Goal: Task Accomplishment & Management: Manage account settings

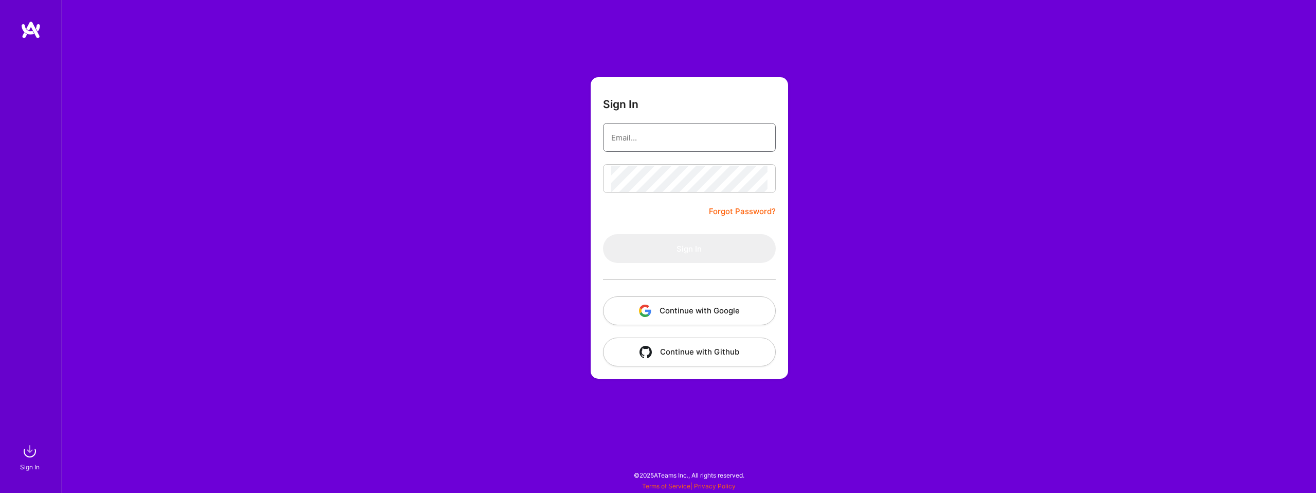
type input "[EMAIL_ADDRESS][DOMAIN_NAME]"
click at [650, 225] on form "Sign In [EMAIL_ADDRESS][DOMAIN_NAME] Forgot Password? Sign In Continue with Goo…" at bounding box center [689, 227] width 197 height 301
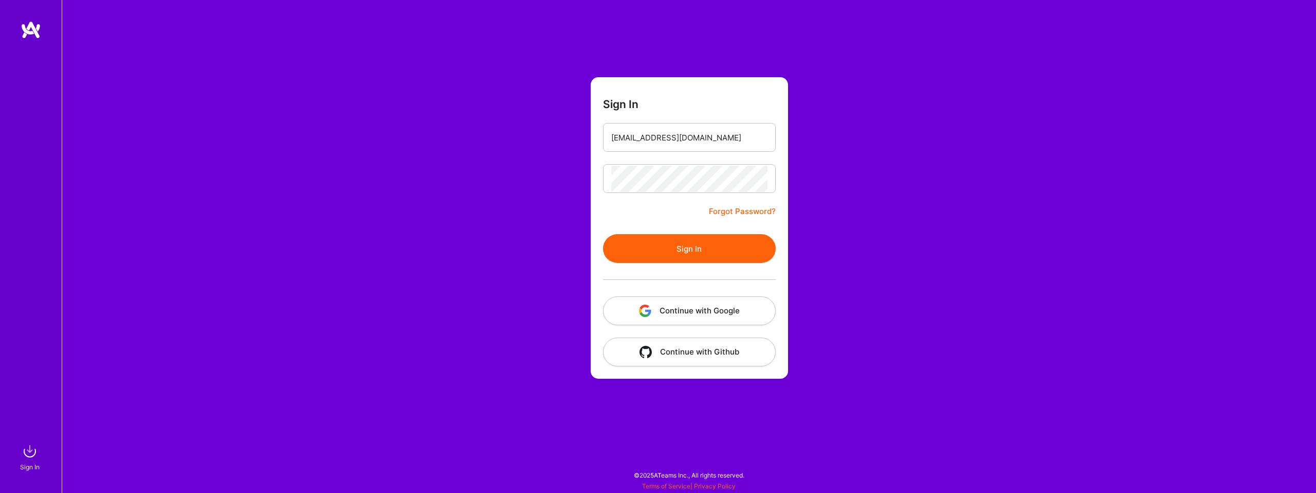
click at [632, 242] on button "Sign In" at bounding box center [689, 248] width 173 height 29
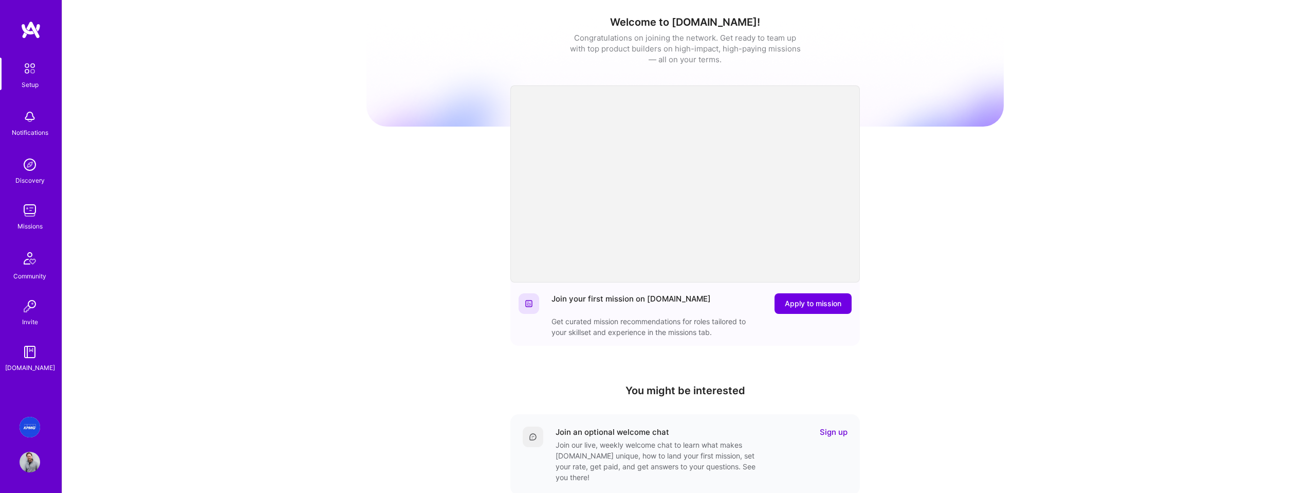
click at [29, 221] on div "Missions" at bounding box center [29, 226] width 25 height 11
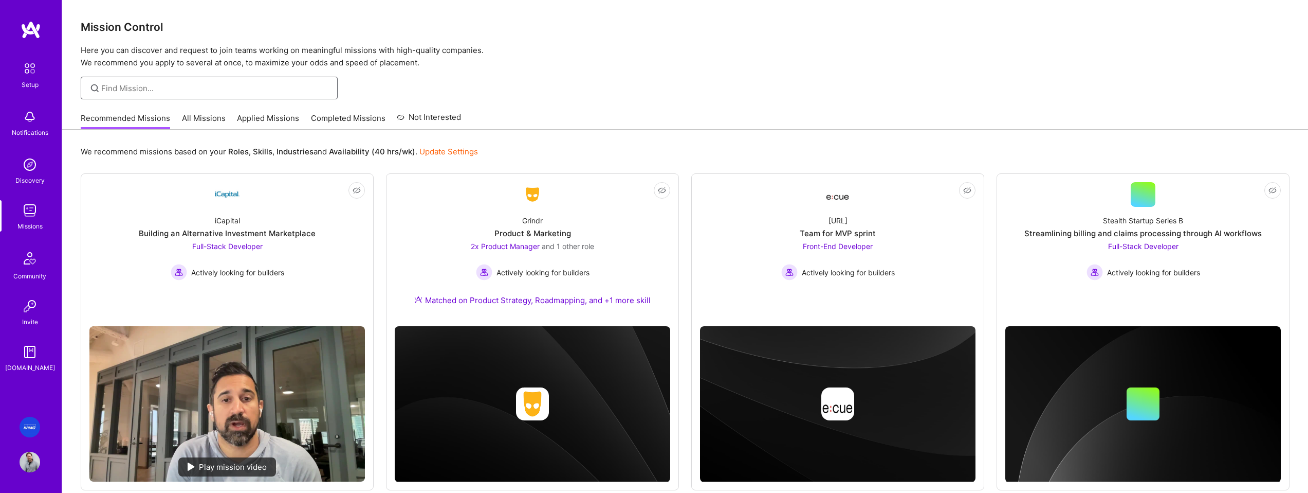
click at [163, 85] on input at bounding box center [215, 88] width 229 height 11
click at [27, 424] on img at bounding box center [30, 426] width 21 height 21
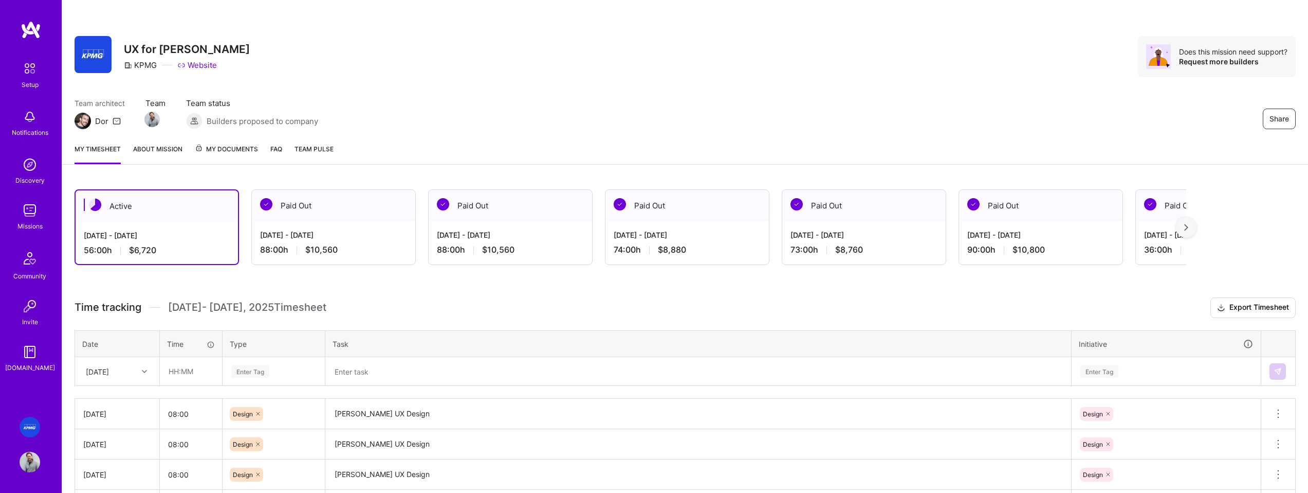
click at [206, 286] on div "Active [DATE] - [DATE] 56:00 h $6,720 Paid Out [DATE] - [DATE] 88:00 h $10,560 …" at bounding box center [685, 433] width 1246 height 512
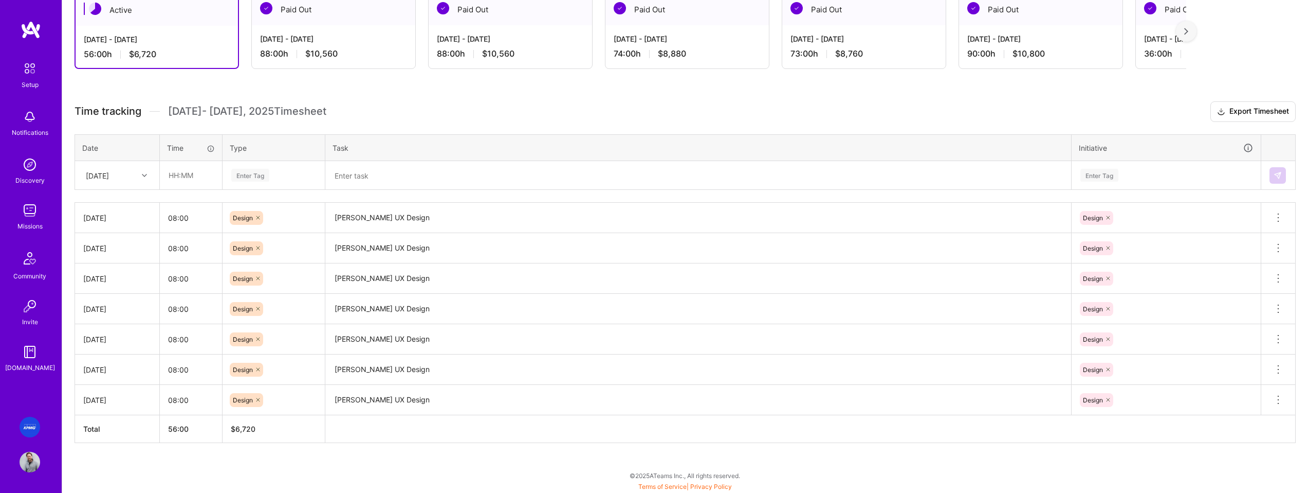
scroll to position [196, 0]
click at [140, 173] on div at bounding box center [146, 174] width 16 height 13
click at [184, 114] on span "[DATE] - [DATE] Timesheet" at bounding box center [247, 110] width 158 height 13
click at [144, 168] on div at bounding box center [146, 174] width 16 height 13
click at [149, 130] on div "Time tracking [DATE] - [DATE] Timesheet Export Timesheet Date Time Type Task In…" at bounding box center [686, 271] width 1222 height 341
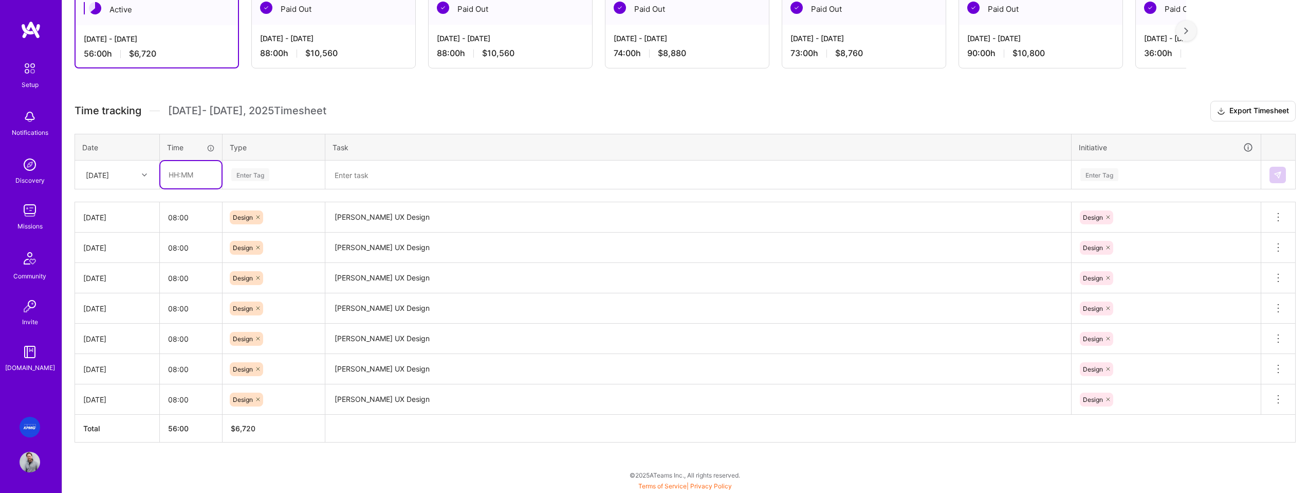
click at [184, 177] on input "text" at bounding box center [190, 174] width 61 height 27
click at [126, 122] on div "Time tracking [DATE] - [DATE] Timesheet Export Timesheet Date Time Type Task In…" at bounding box center [686, 271] width 1222 height 341
click at [142, 173] on icon at bounding box center [144, 174] width 5 height 5
click at [114, 339] on div "[DATE]" at bounding box center [117, 334] width 83 height 19
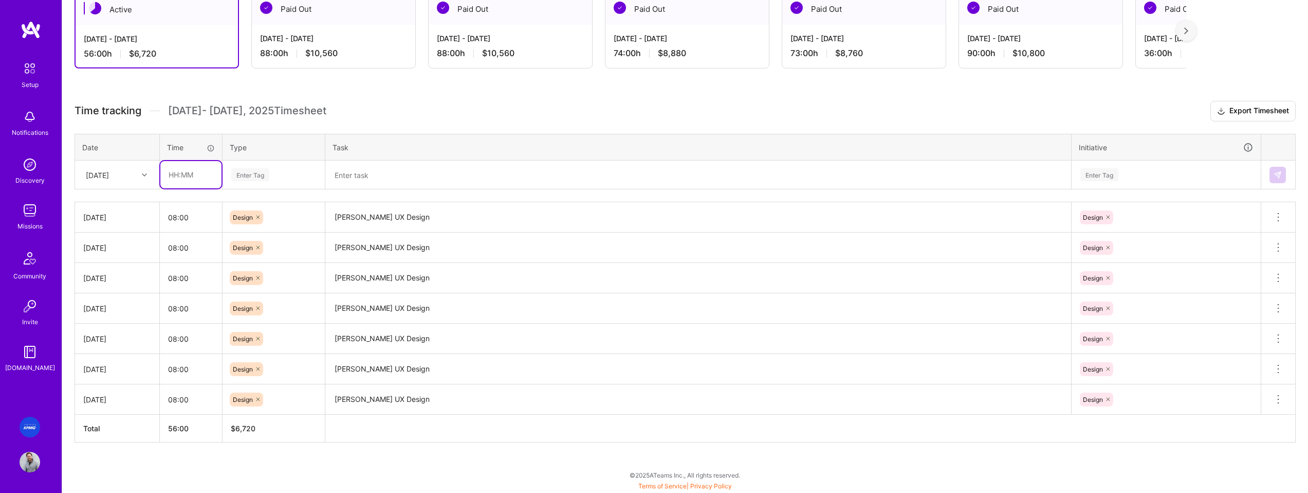
click at [200, 179] on input "text" at bounding box center [190, 174] width 61 height 27
type input "08:00"
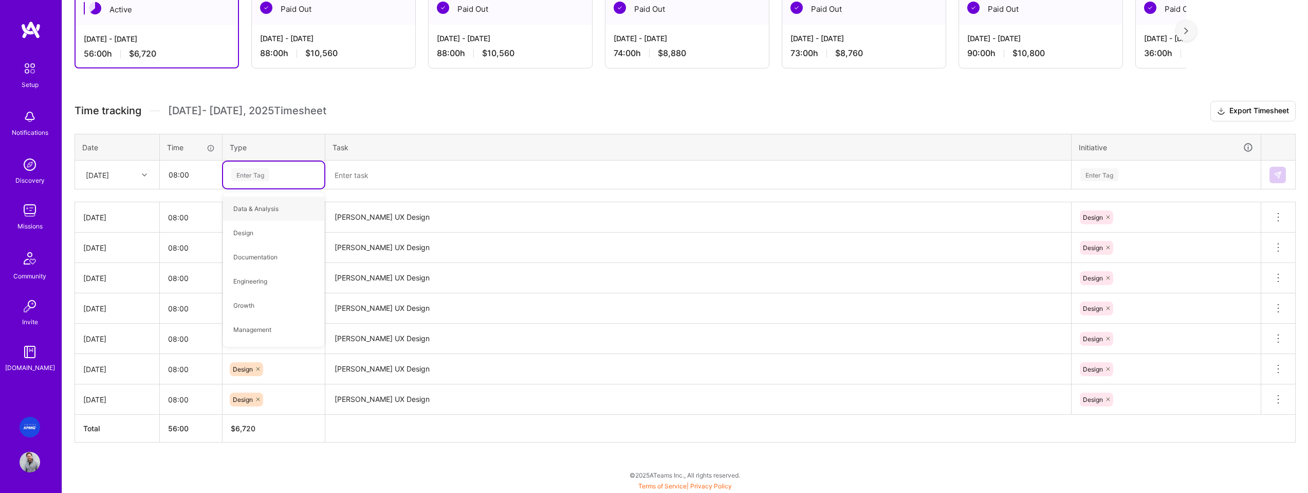
click at [260, 177] on div "Enter Tag" at bounding box center [250, 175] width 38 height 16
click at [260, 174] on div "Enter Tag" at bounding box center [250, 175] width 38 height 16
click at [248, 231] on span "Design" at bounding box center [243, 233] width 30 height 14
click at [379, 176] on textarea at bounding box center [698, 174] width 744 height 27
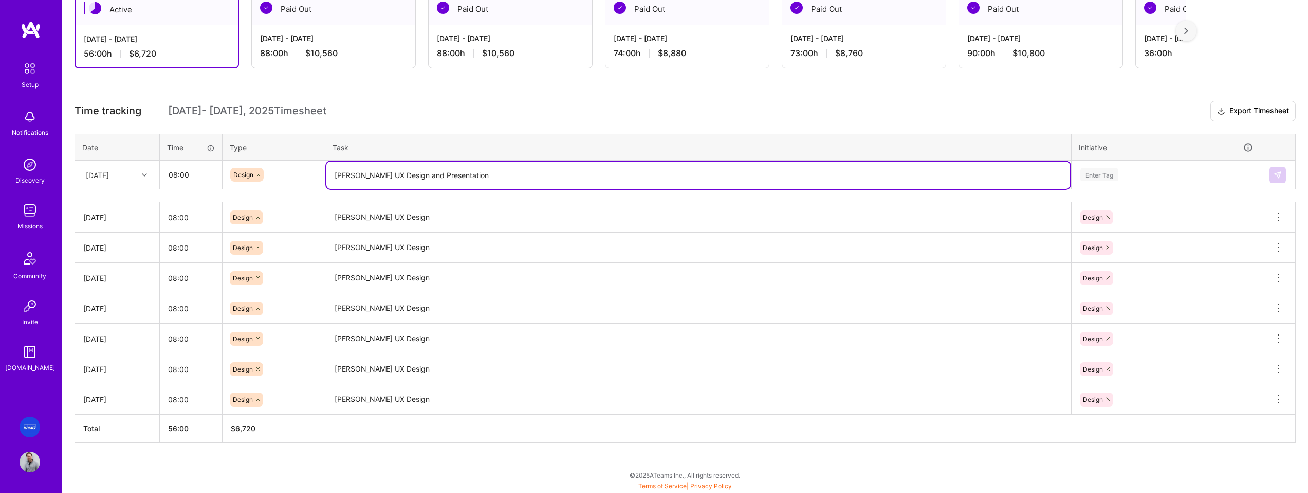
type textarea "[PERSON_NAME] UX Design and Presentation"
click at [1161, 184] on div "Enter Tag" at bounding box center [1166, 174] width 188 height 27
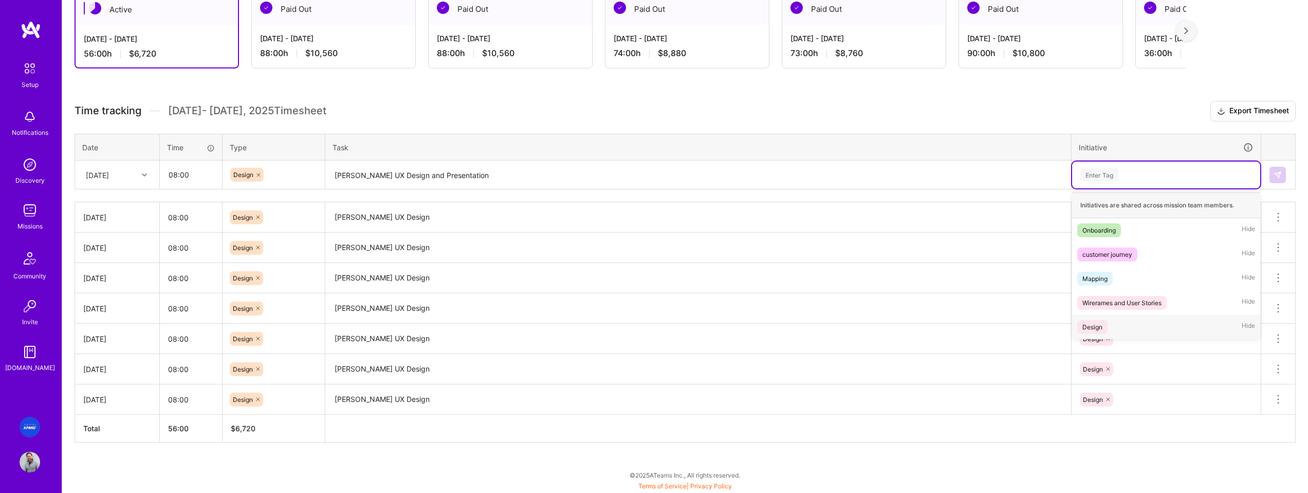
click at [1105, 322] on span "Design" at bounding box center [1093, 327] width 30 height 14
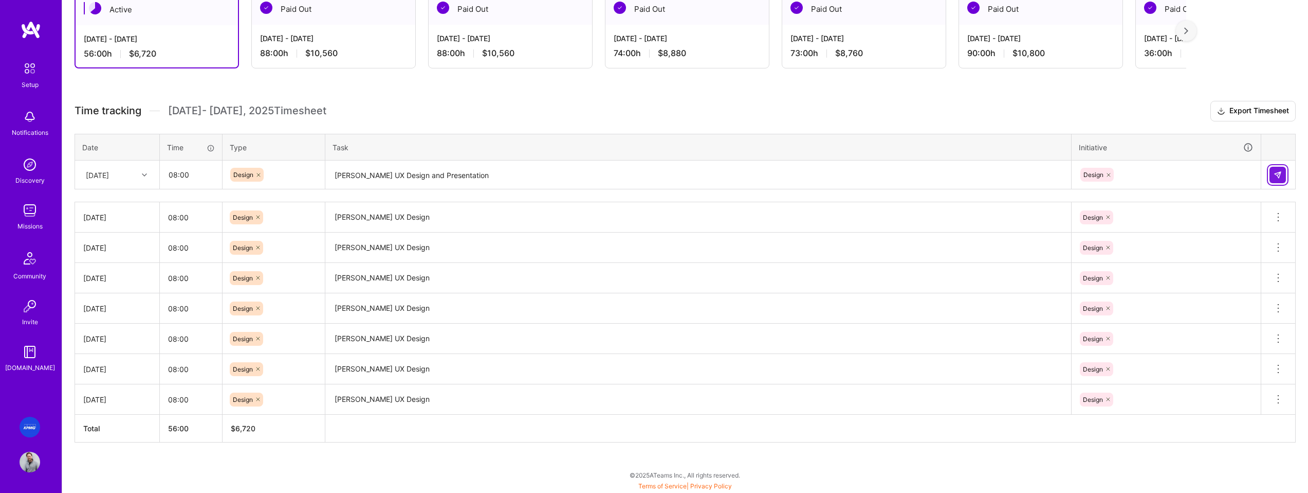
click at [1283, 173] on button at bounding box center [1278, 175] width 16 height 16
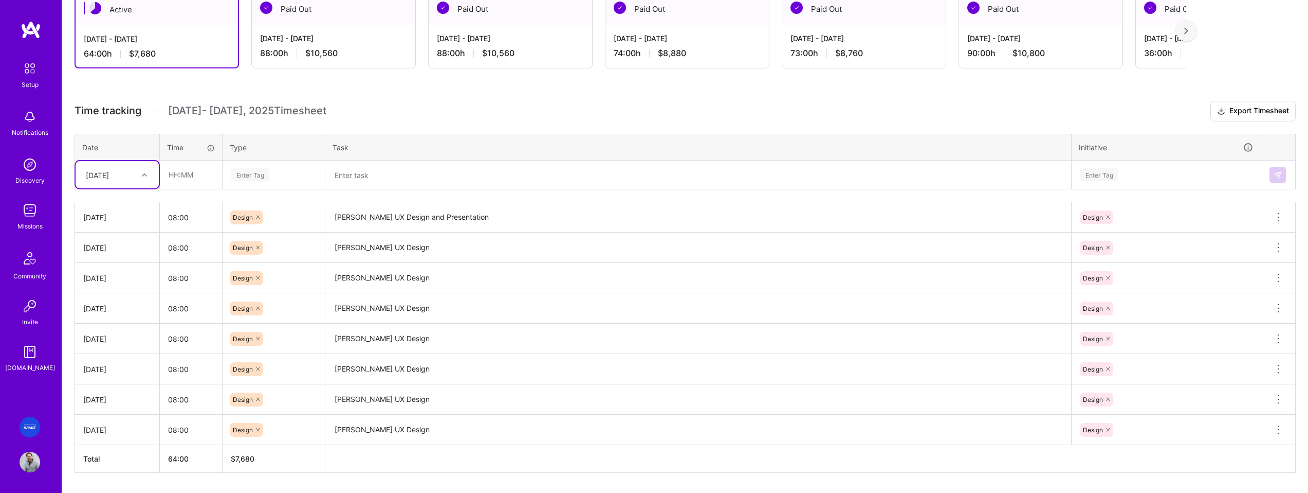
click at [145, 175] on icon at bounding box center [144, 174] width 5 height 5
click at [120, 335] on div "[DATE]" at bounding box center [117, 334] width 83 height 19
click at [191, 175] on input "text" at bounding box center [190, 174] width 61 height 27
type input "02:00"
click at [265, 174] on div "Enter Tag" at bounding box center [250, 175] width 38 height 16
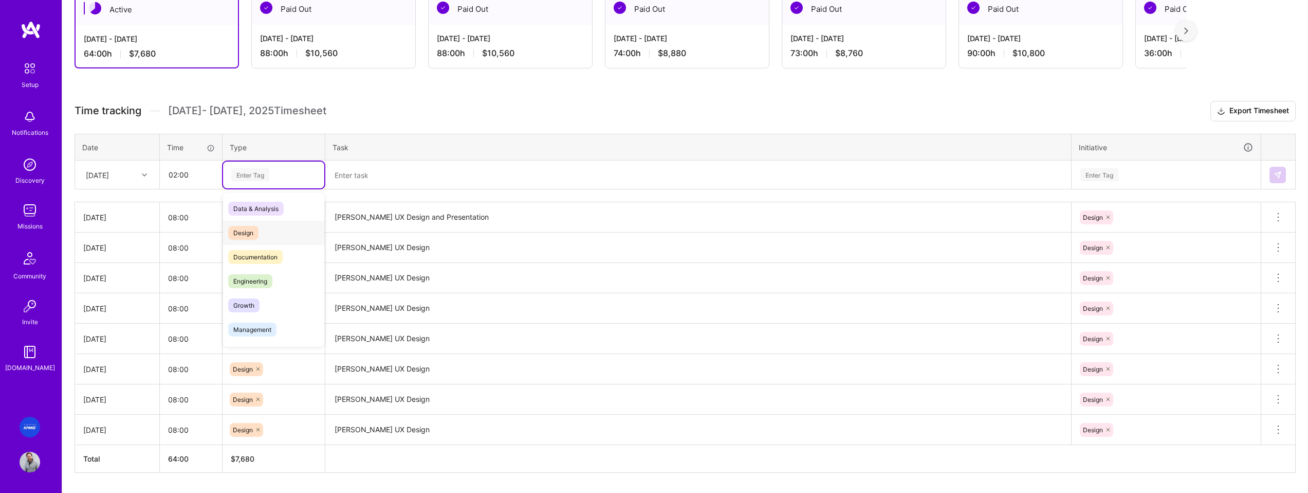
drag, startPoint x: 263, startPoint y: 234, endPoint x: 319, endPoint y: 207, distance: 62.5
click at [263, 234] on div "Design" at bounding box center [273, 233] width 101 height 24
click at [352, 176] on textarea at bounding box center [698, 174] width 744 height 27
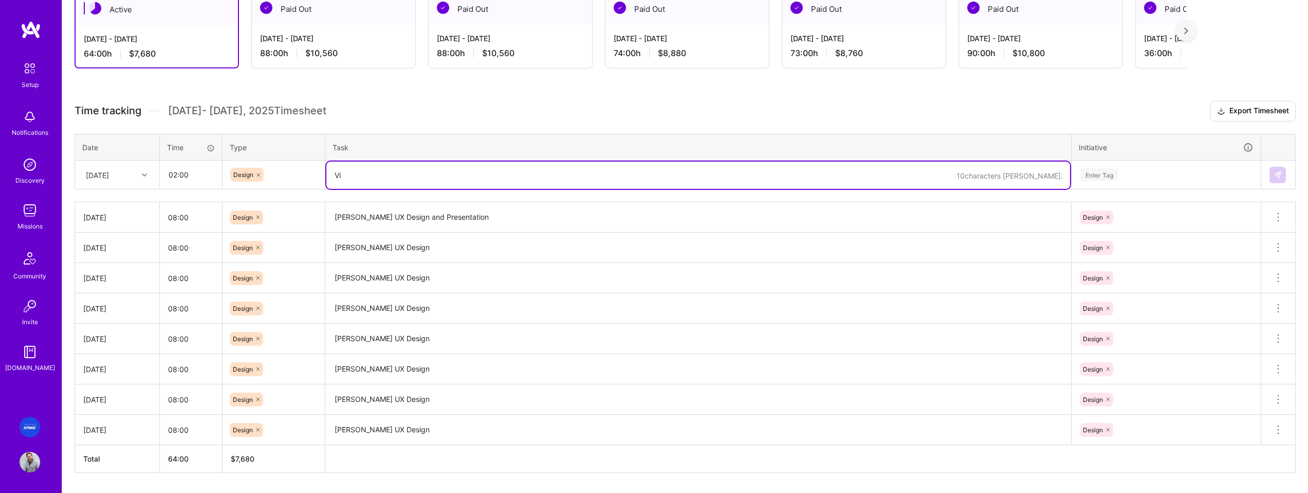
type textarea "V"
type textarea "Finalizing Presentation Designs"
click at [1118, 181] on div "Enter Tag" at bounding box center [1166, 174] width 188 height 27
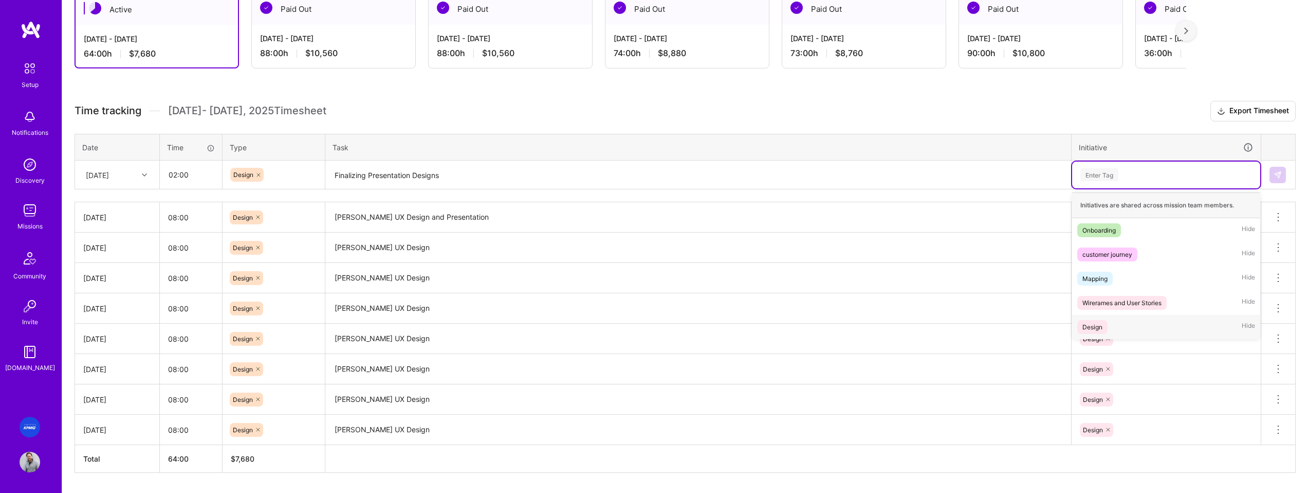
click at [1099, 331] on div "Design" at bounding box center [1093, 326] width 20 height 11
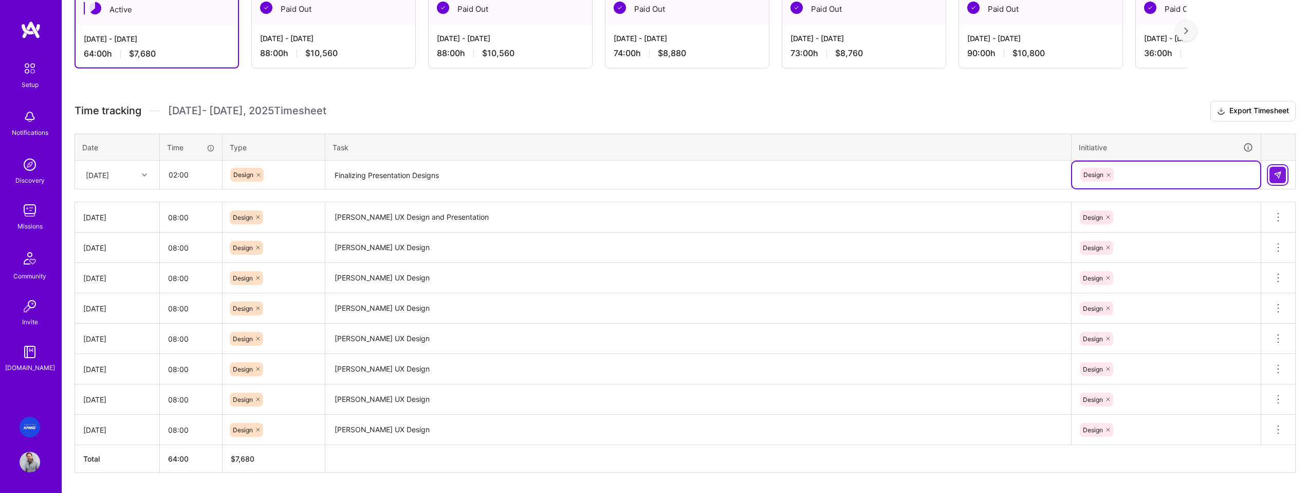
click at [1275, 174] on img at bounding box center [1278, 175] width 8 height 8
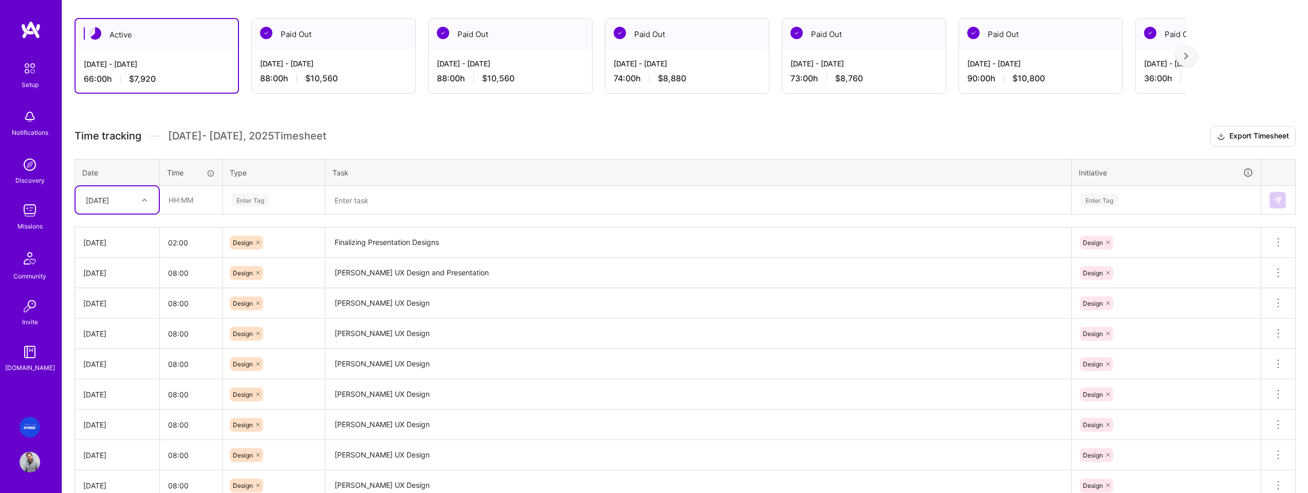
scroll to position [145, 0]
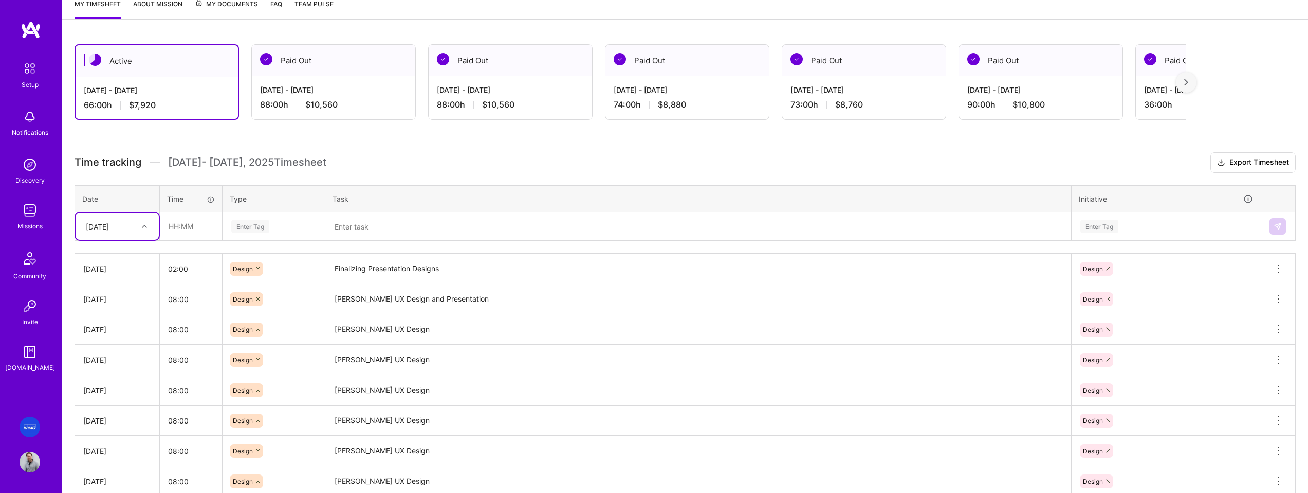
click at [373, 161] on h3 "Time tracking [DATE] - [DATE] Timesheet Export Timesheet" at bounding box center [686, 162] width 1222 height 21
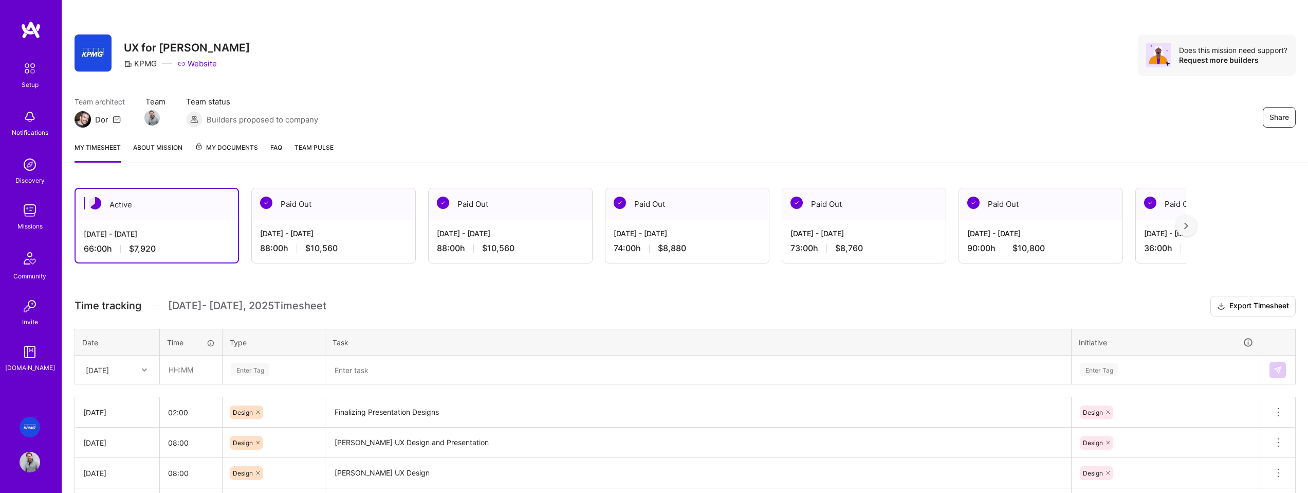
scroll to position [0, 0]
click at [33, 216] on img at bounding box center [30, 210] width 21 height 21
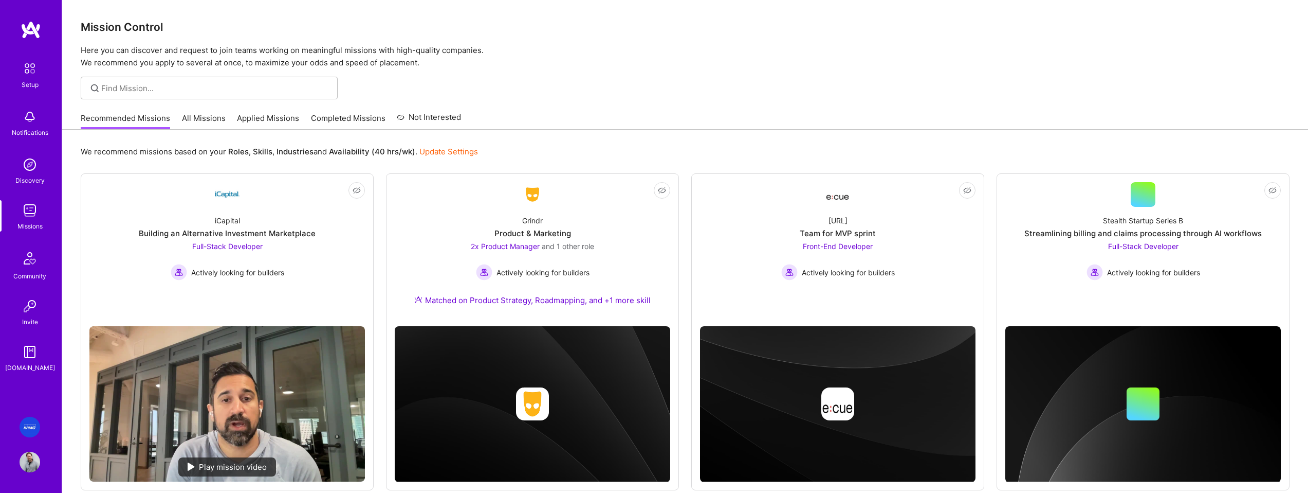
click at [198, 118] on link "All Missions" at bounding box center [204, 121] width 44 height 17
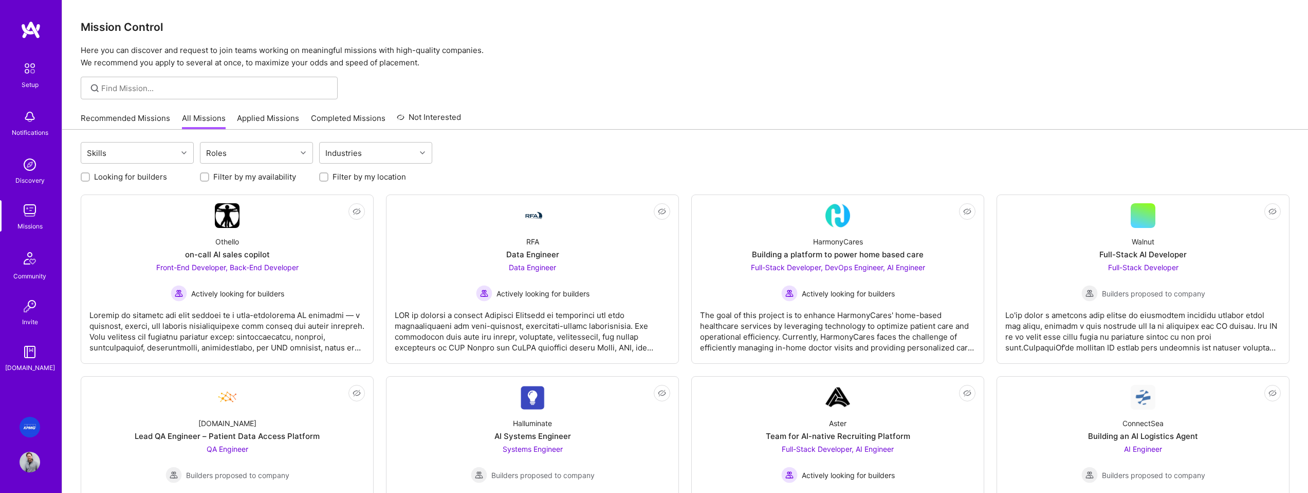
click at [137, 120] on link "Recommended Missions" at bounding box center [125, 121] width 89 height 17
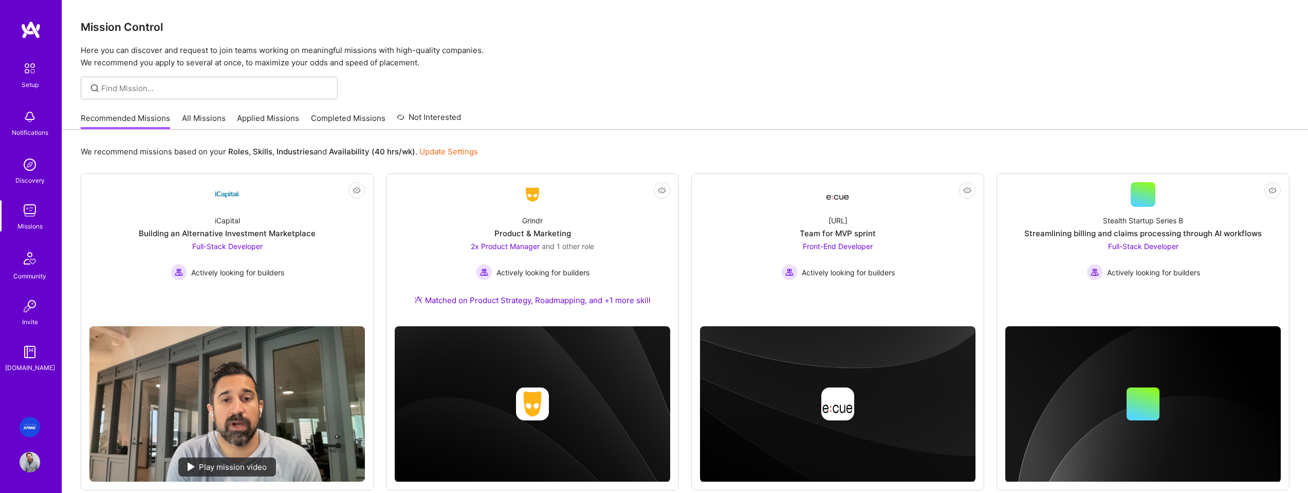
click at [26, 465] on img at bounding box center [30, 461] width 21 height 21
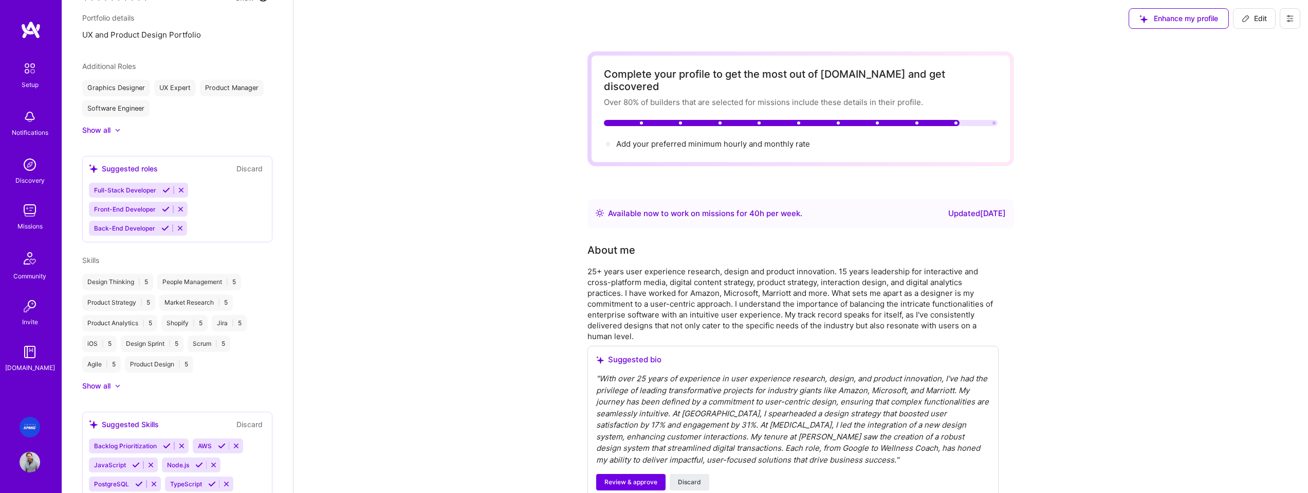
scroll to position [555, 0]
click at [181, 185] on icon at bounding box center [181, 189] width 8 height 8
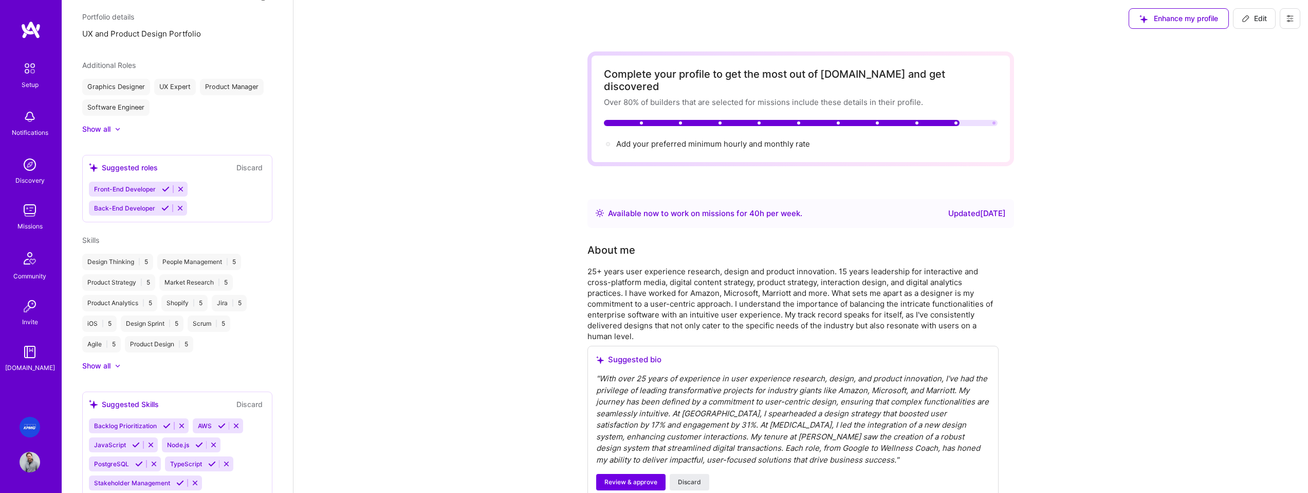
click at [181, 185] on icon at bounding box center [181, 189] width 8 height 8
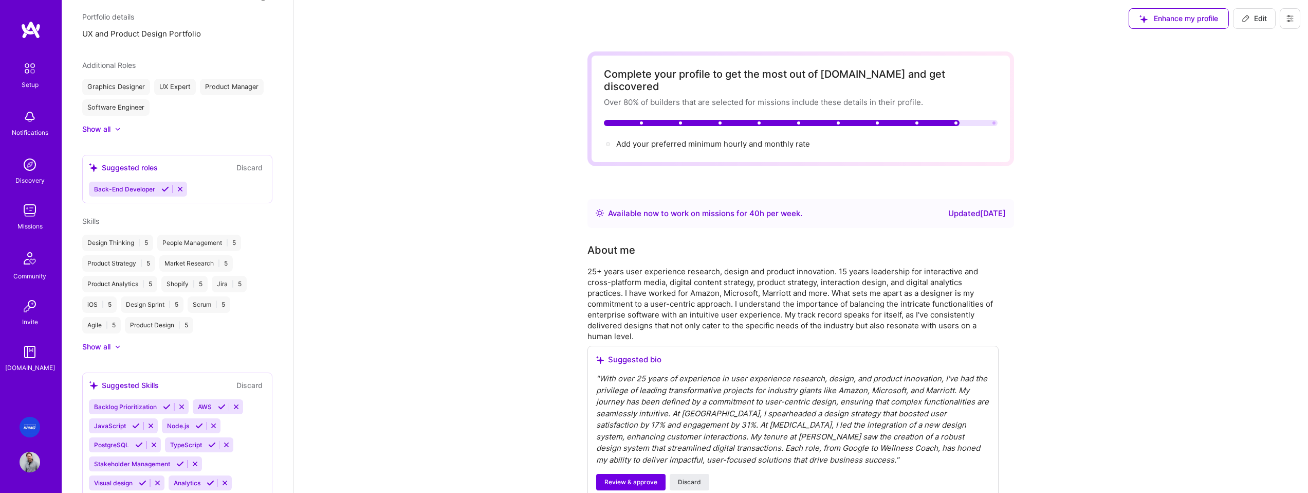
click at [181, 185] on icon at bounding box center [180, 189] width 8 height 8
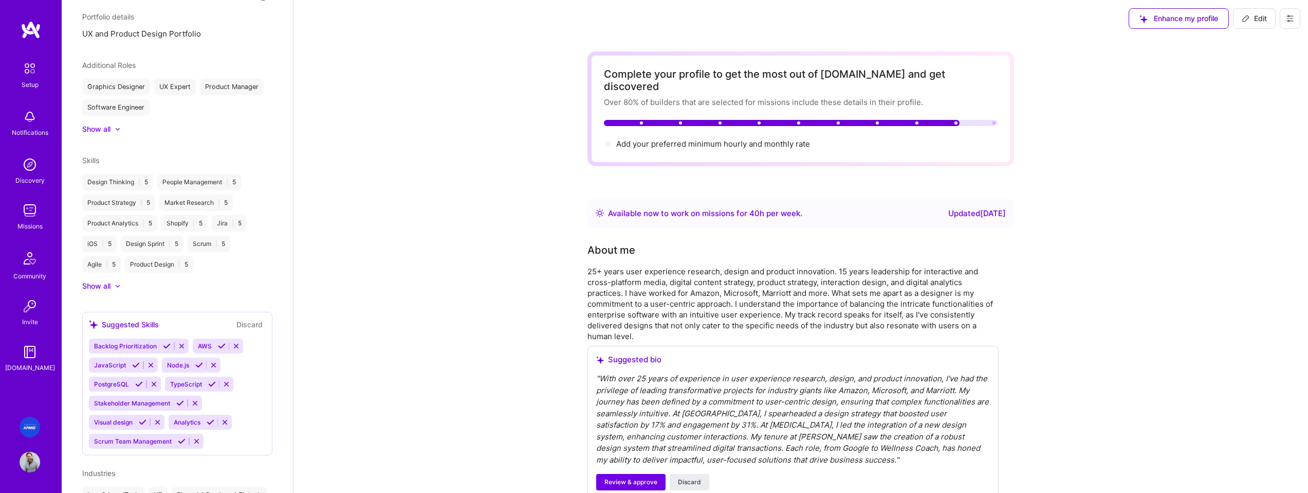
click at [120, 127] on icon at bounding box center [117, 128] width 5 height 3
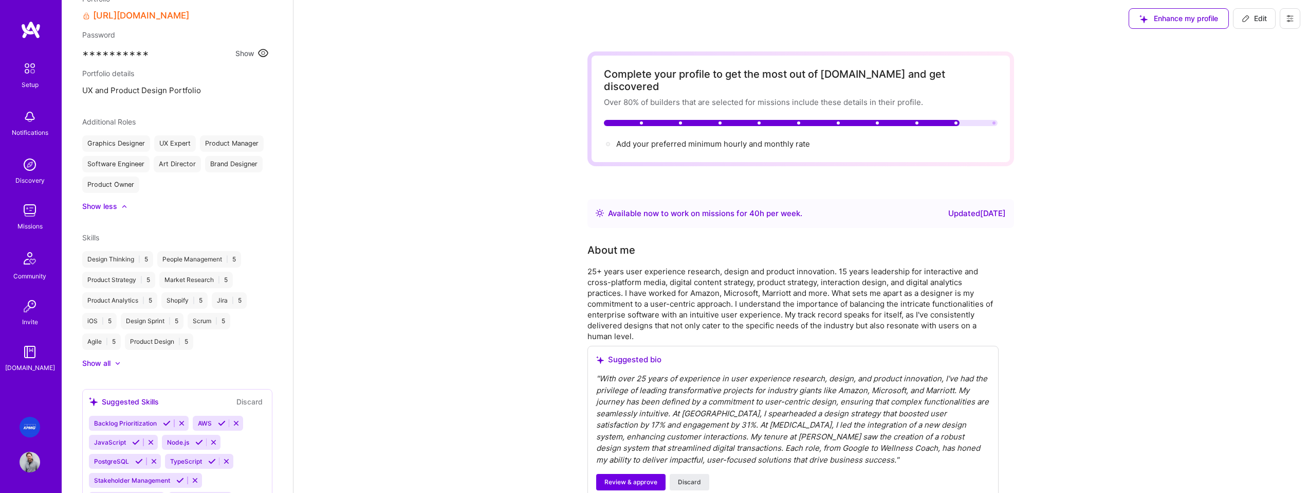
scroll to position [487, 0]
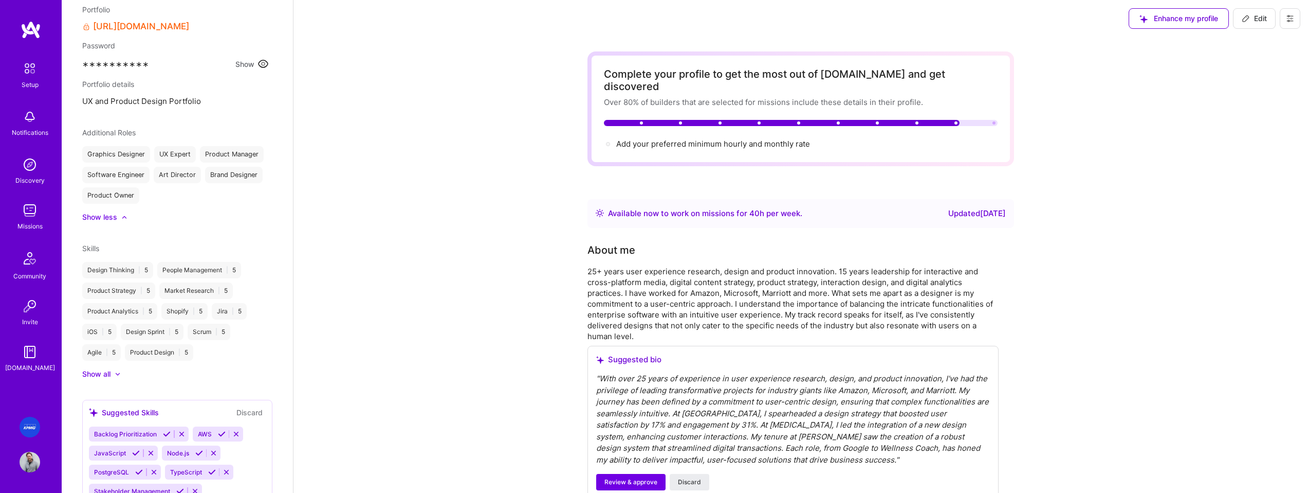
click at [159, 180] on div "Graphics Designer UX Expert Product Manager Software Engineer Art Director Bran…" at bounding box center [177, 175] width 190 height 58
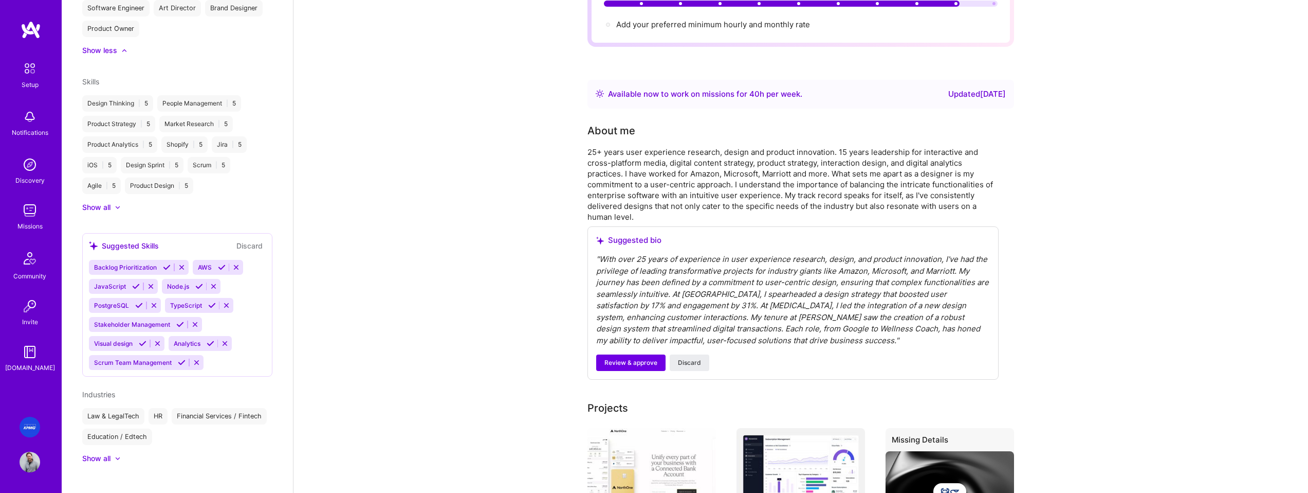
scroll to position [122, 0]
click at [130, 339] on span "Visual design" at bounding box center [113, 343] width 39 height 8
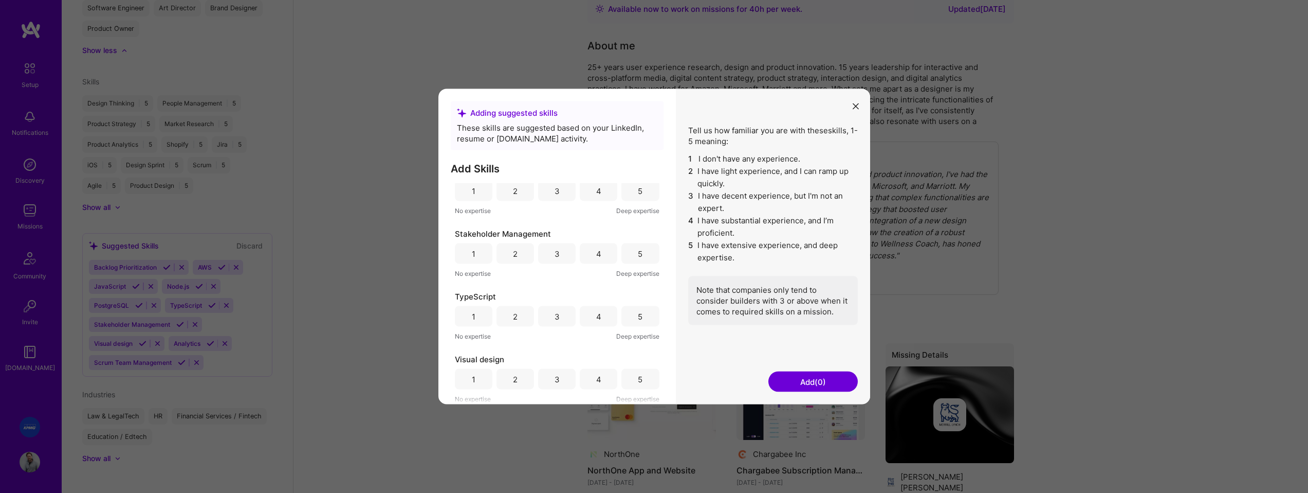
scroll to position [341, 0]
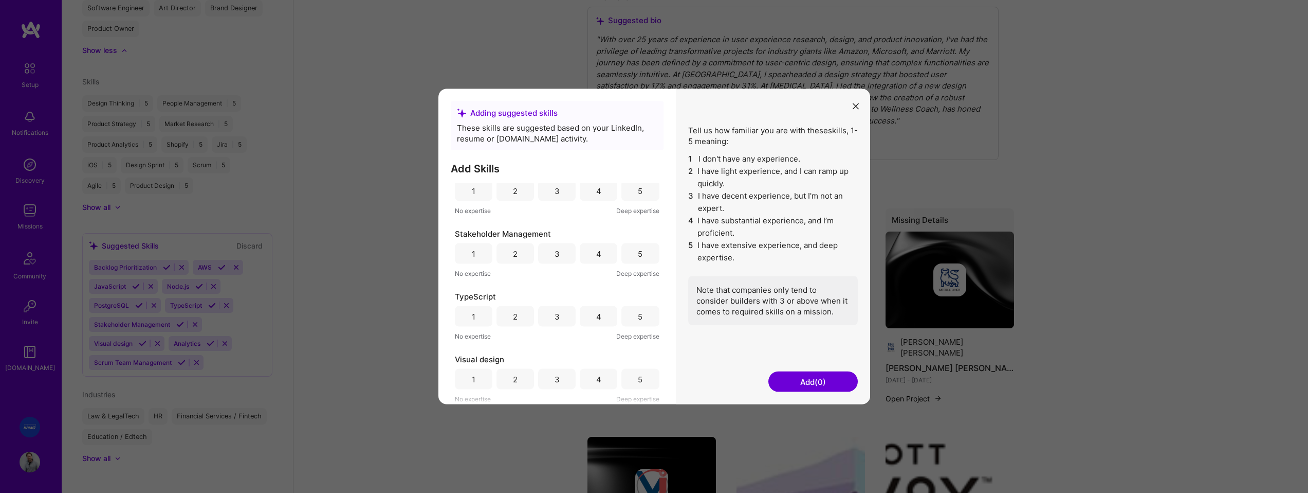
click at [646, 380] on div "5" at bounding box center [641, 379] width 38 height 21
click at [822, 382] on button "Add (1)" at bounding box center [813, 381] width 89 height 21
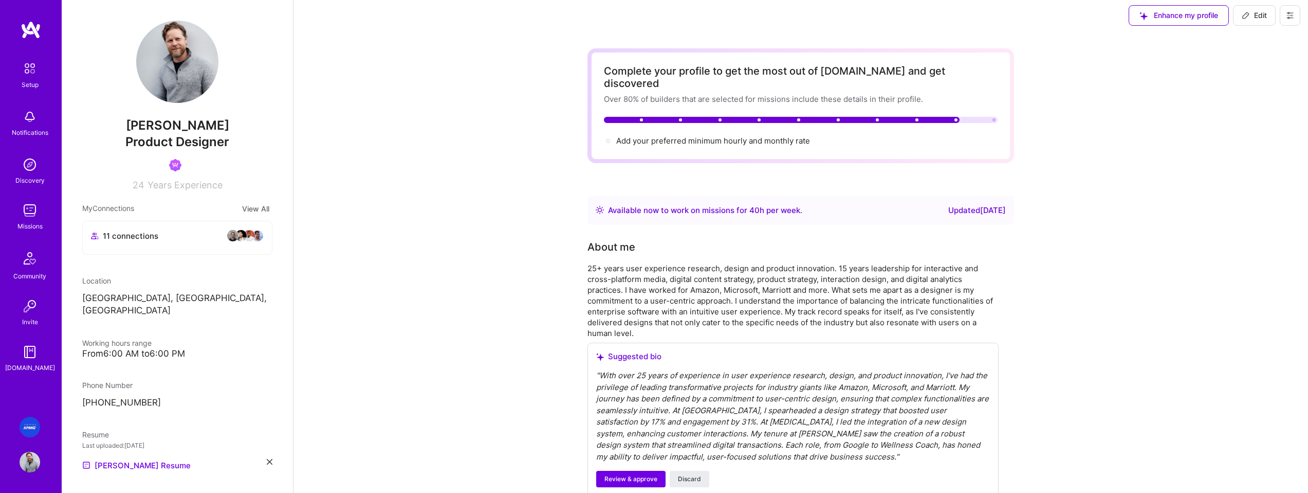
scroll to position [0, 0]
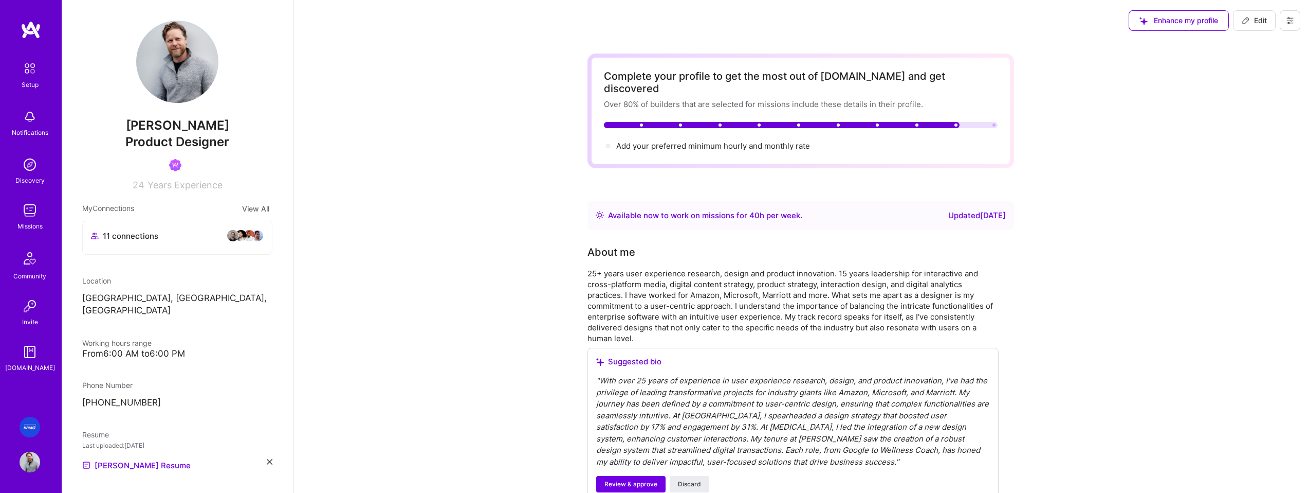
click at [37, 216] on img at bounding box center [30, 210] width 21 height 21
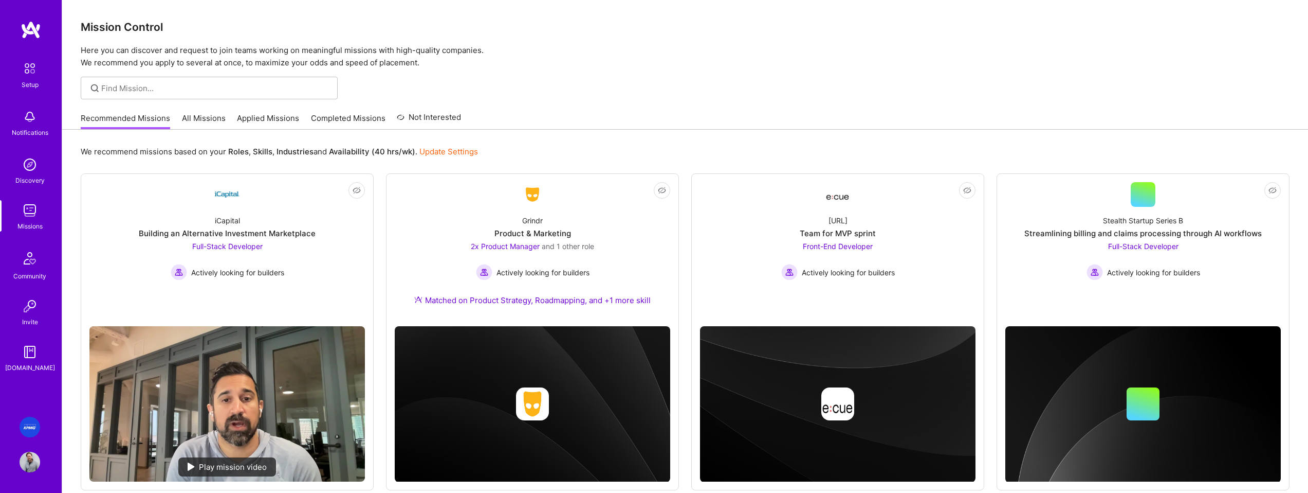
drag, startPoint x: 767, startPoint y: 60, endPoint x: 780, endPoint y: 0, distance: 61.1
click at [767, 60] on p "Here you can discover and request to join teams working on meaningful missions …" at bounding box center [685, 56] width 1209 height 25
